Goal: Information Seeking & Learning: Learn about a topic

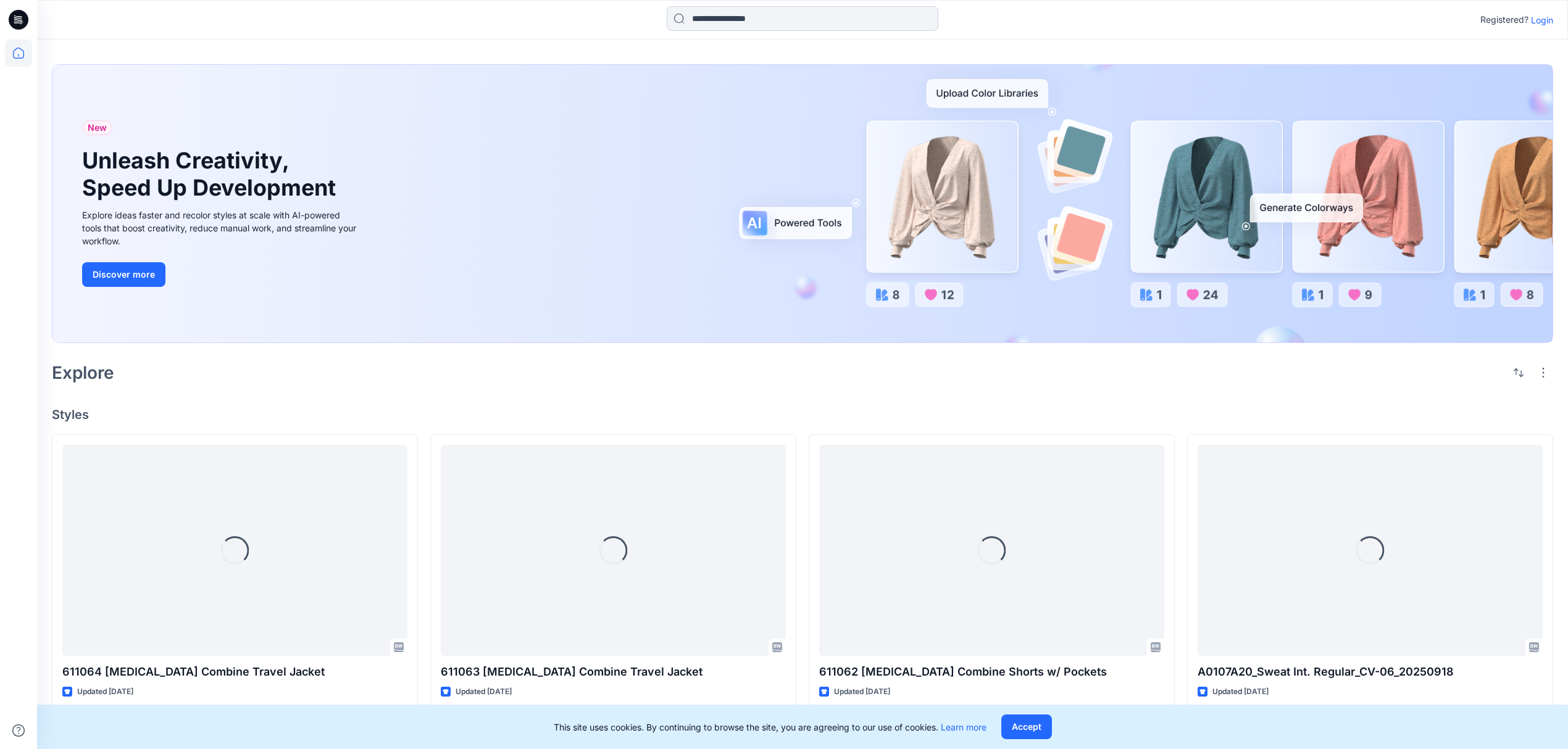
click at [760, 21] on input at bounding box center [802, 18] width 271 height 25
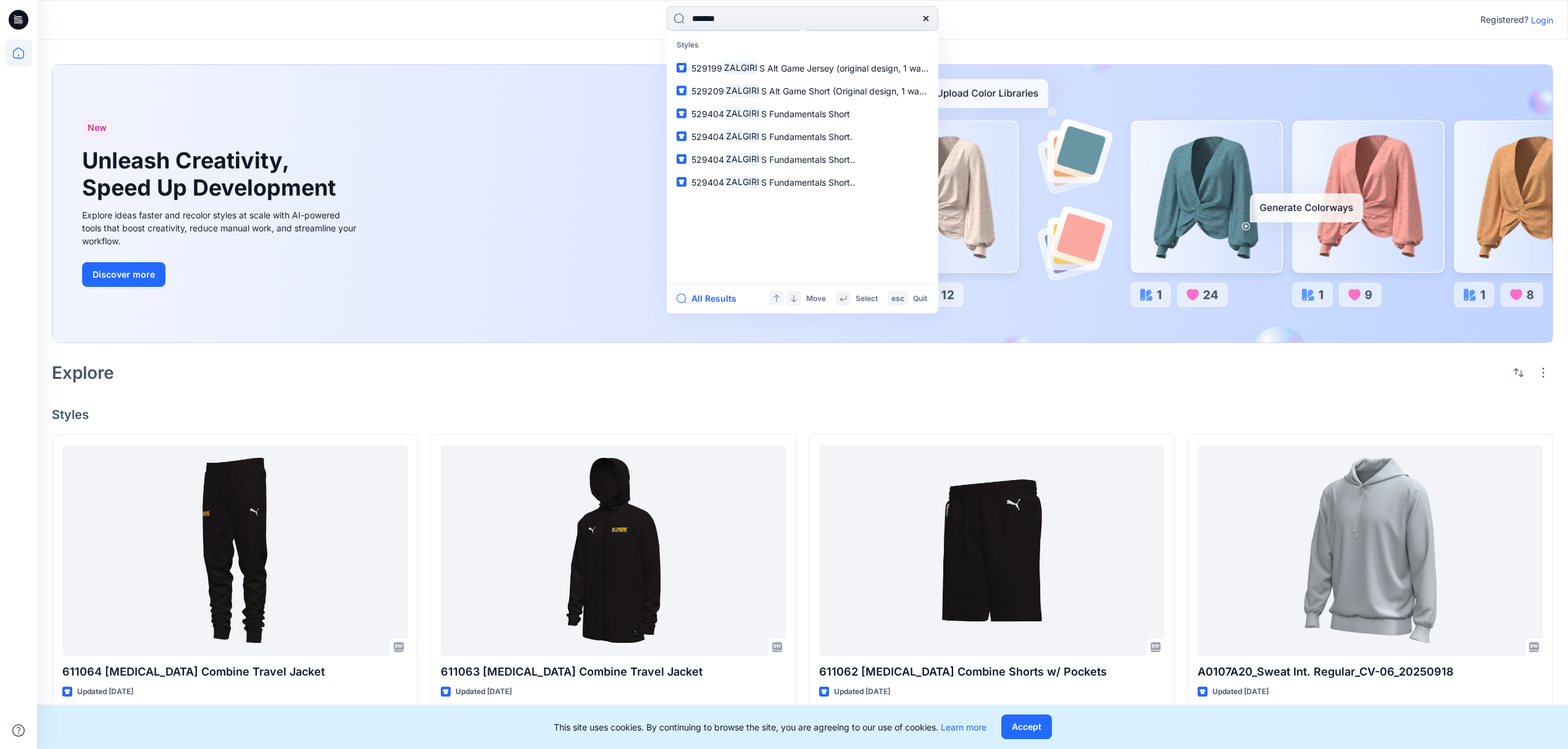
type input "********"
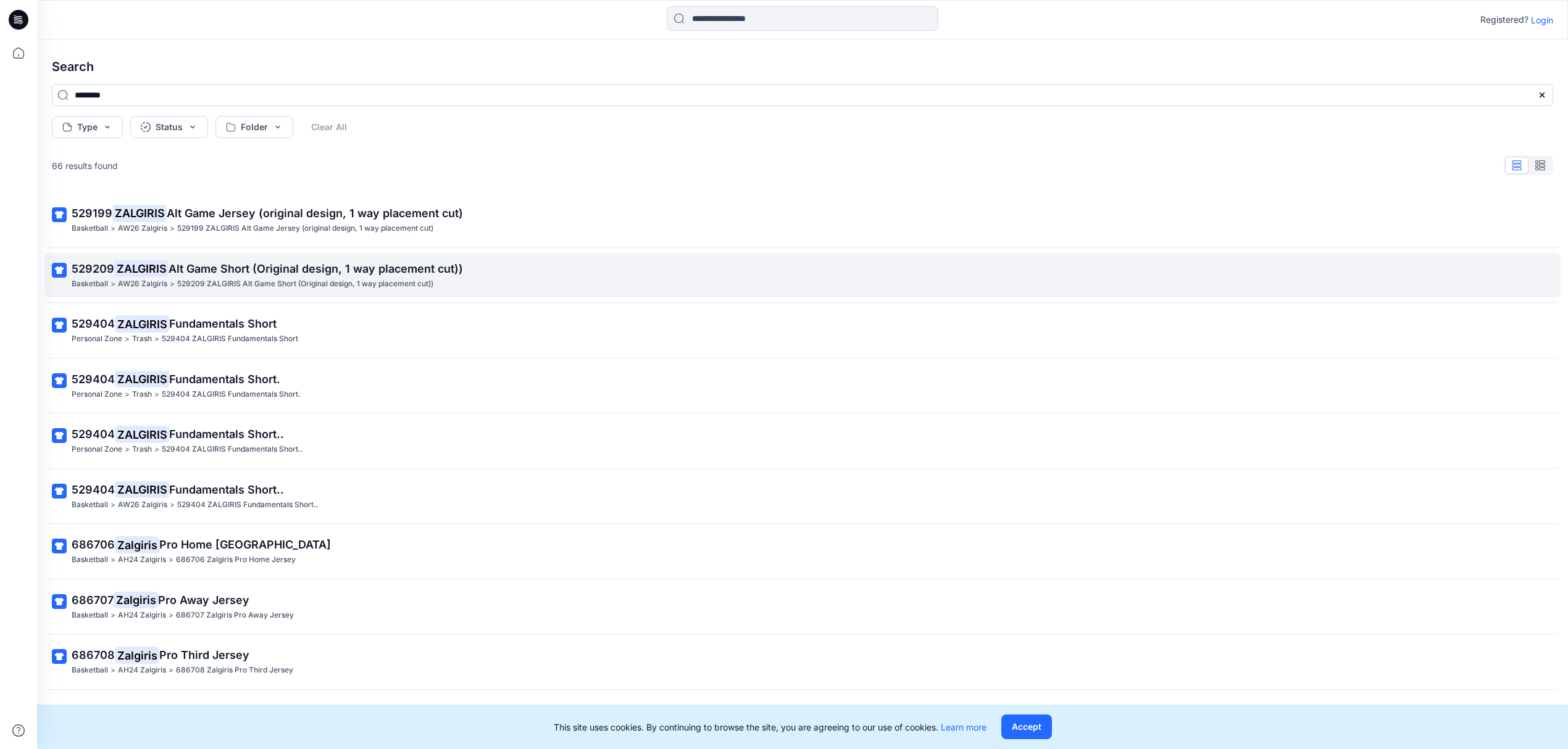
click at [136, 281] on p "AW26 Zalgiris" at bounding box center [143, 284] width 50 height 13
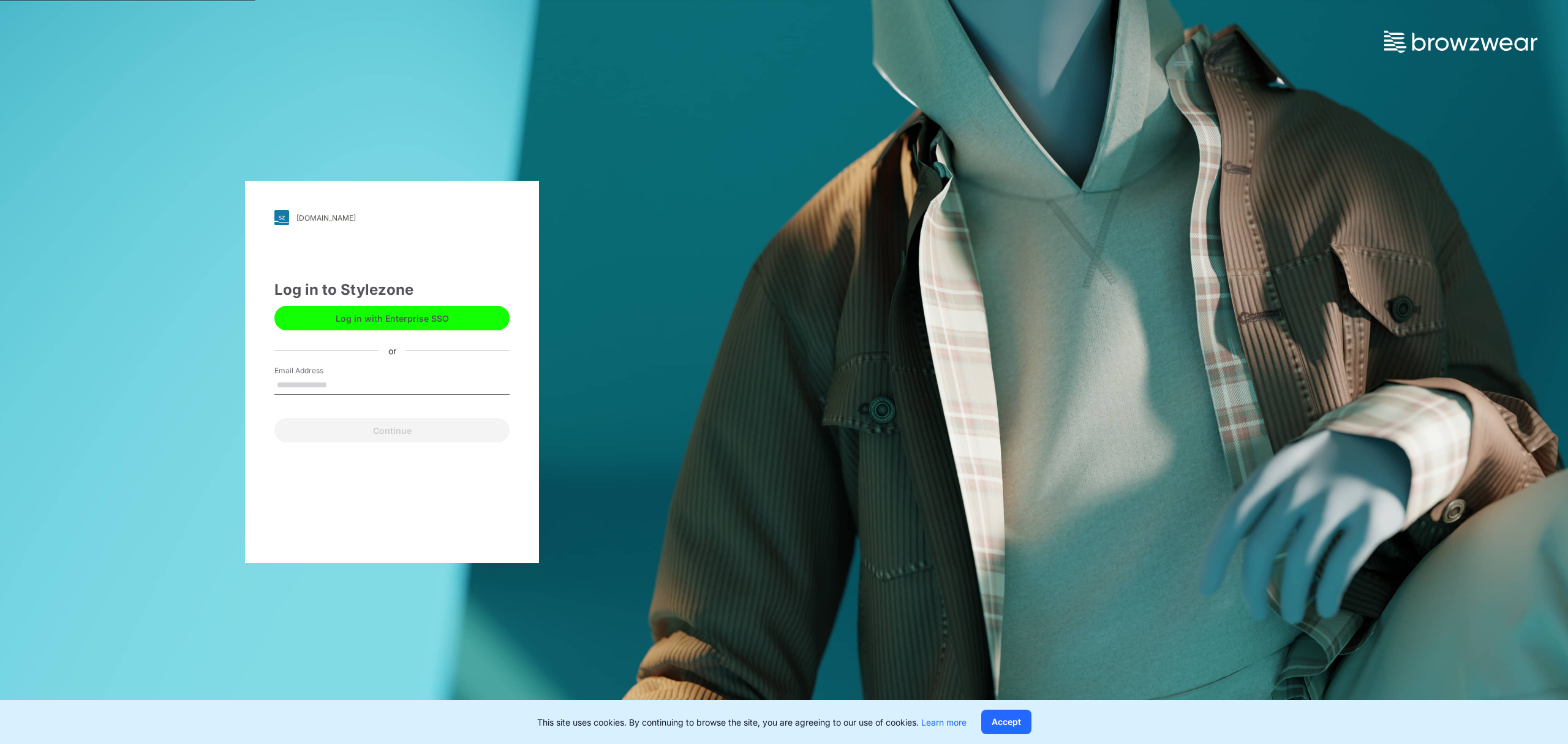
click at [371, 385] on input "Email Address" at bounding box center [392, 385] width 235 height 19
type input "**********"
click at [389, 431] on button "Continue" at bounding box center [392, 430] width 235 height 25
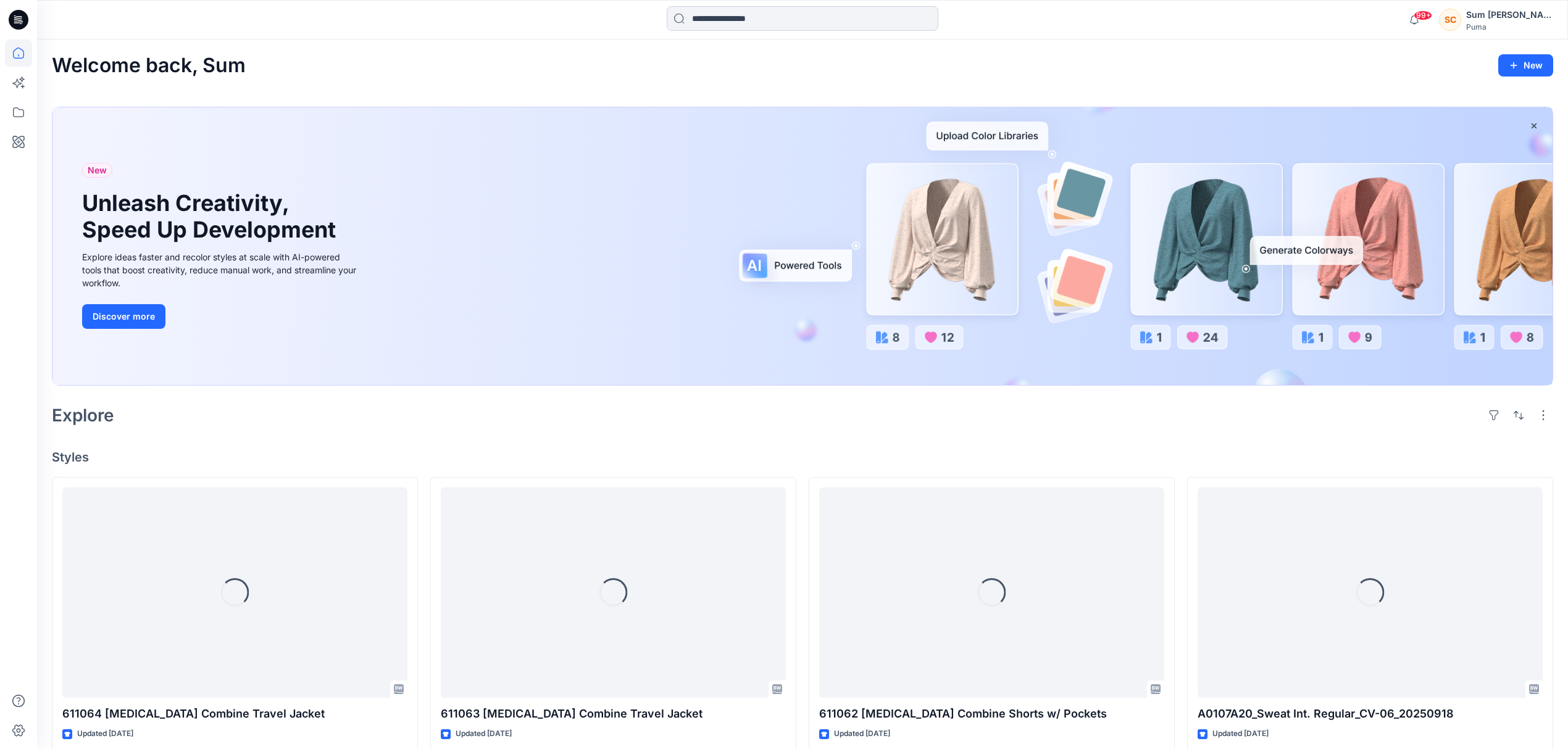
click at [771, 10] on input at bounding box center [802, 18] width 271 height 25
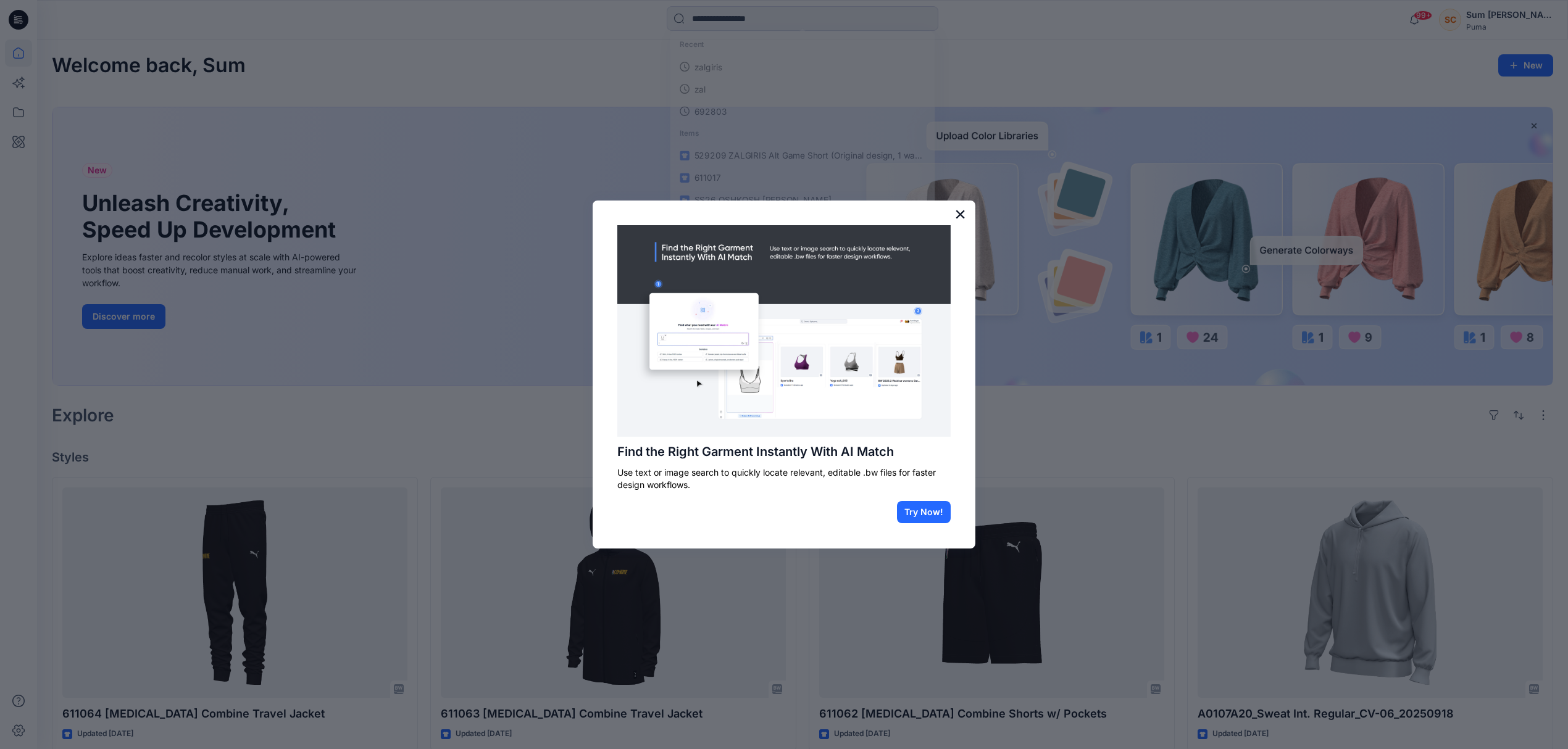
click at [964, 215] on button "×" at bounding box center [960, 213] width 11 height 19
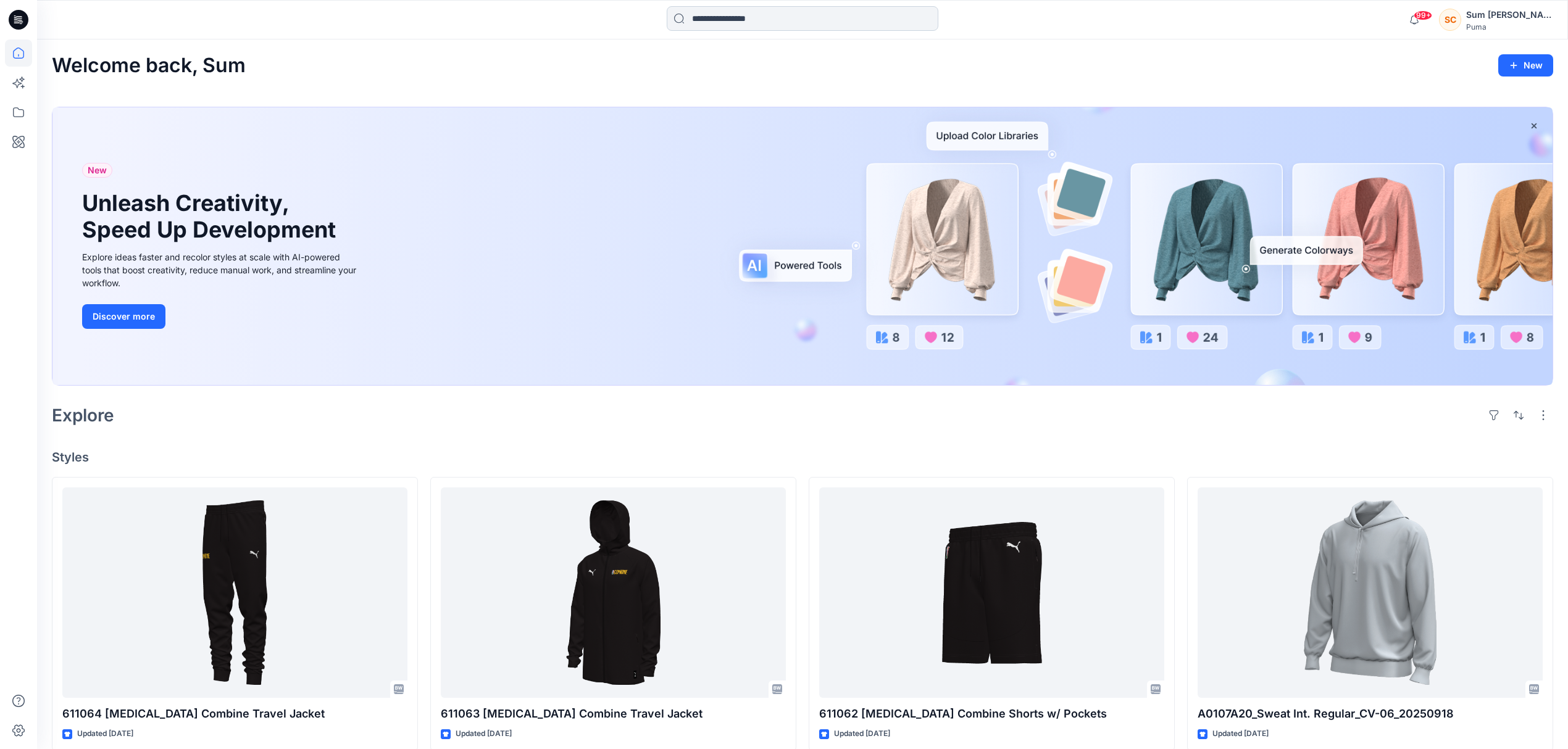
click at [771, 19] on input at bounding box center [802, 18] width 271 height 25
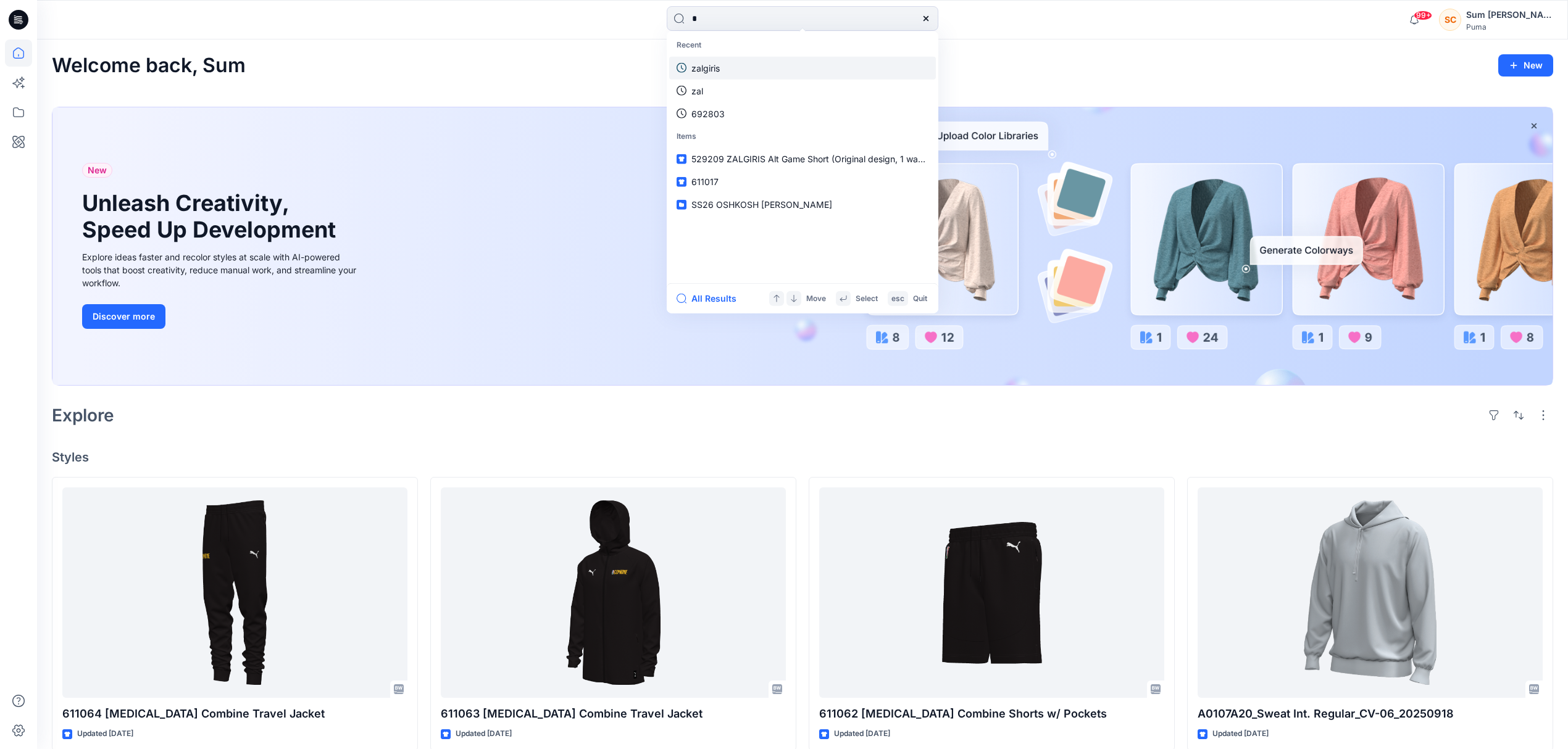
type input "*"
click at [722, 68] on link "zalgiris" at bounding box center [802, 68] width 267 height 23
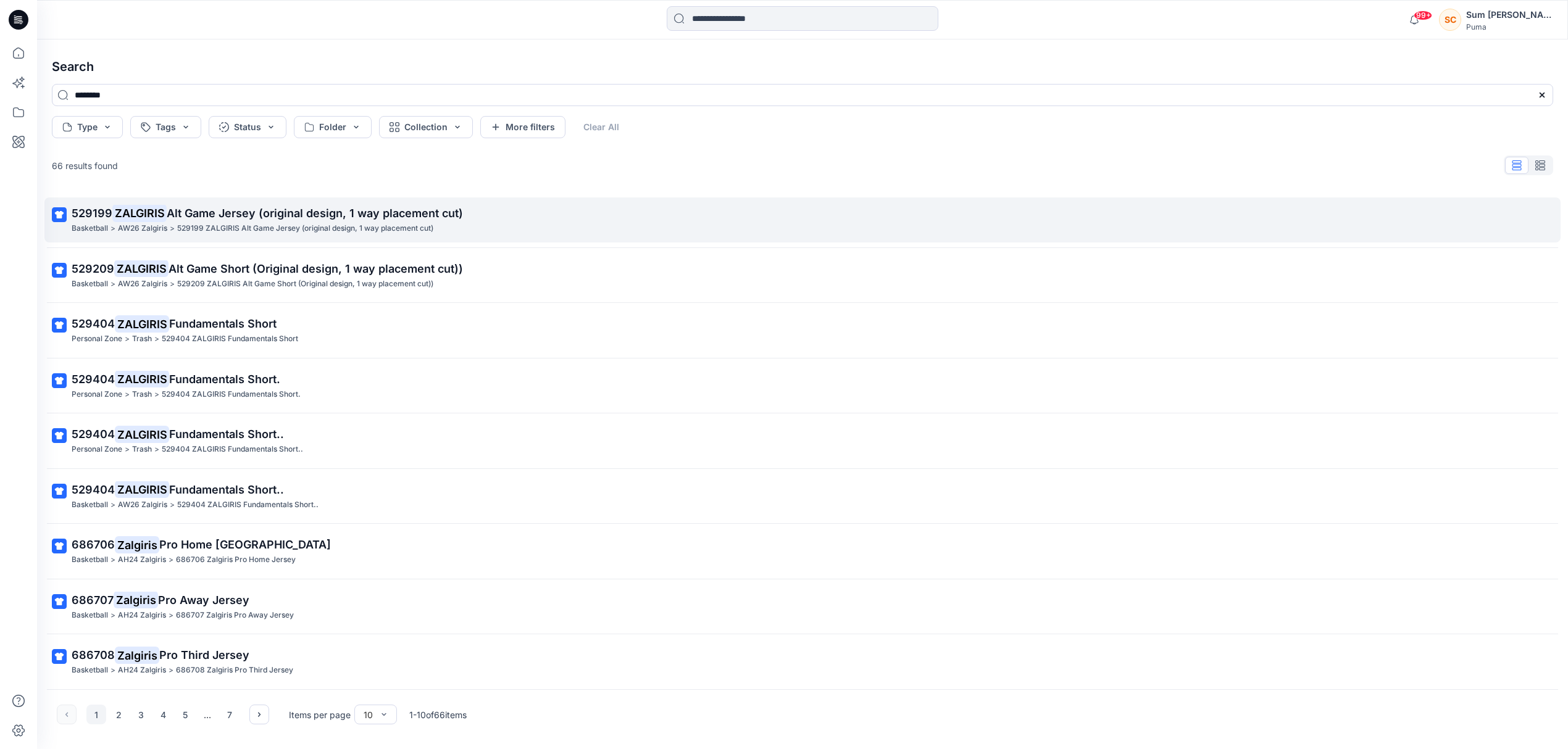
click at [147, 227] on p "AW26 Zalgiris" at bounding box center [143, 228] width 50 height 13
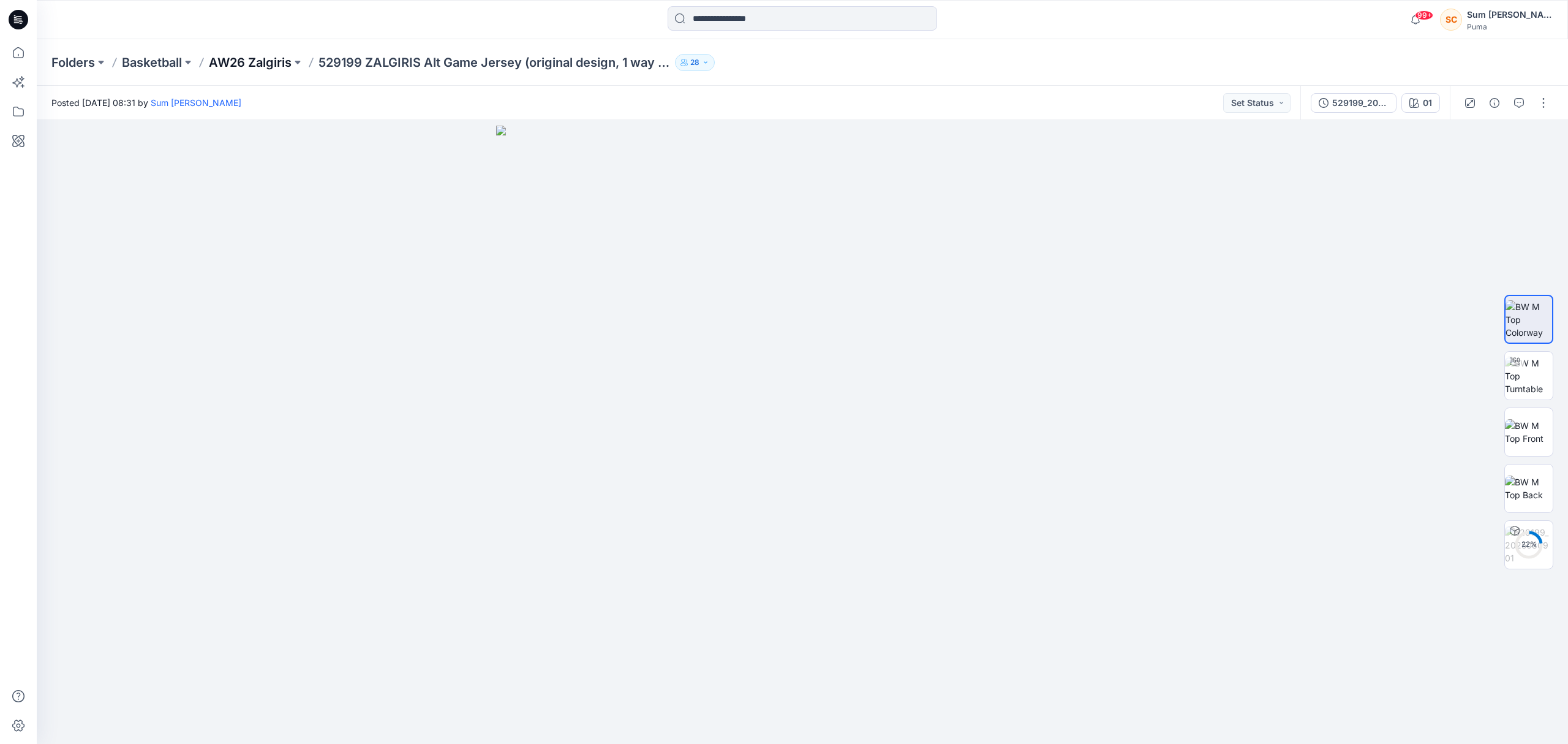
click at [255, 67] on p "AW26 Zalgiris" at bounding box center [250, 63] width 83 height 17
